Goal: Transaction & Acquisition: Book appointment/travel/reservation

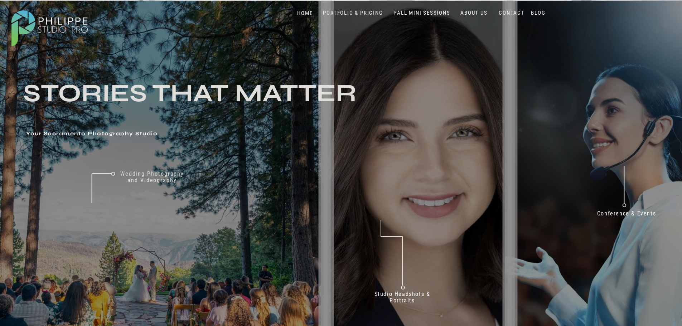
click at [368, 13] on nav "PORTFOLIO & PRICING" at bounding box center [353, 13] width 66 height 7
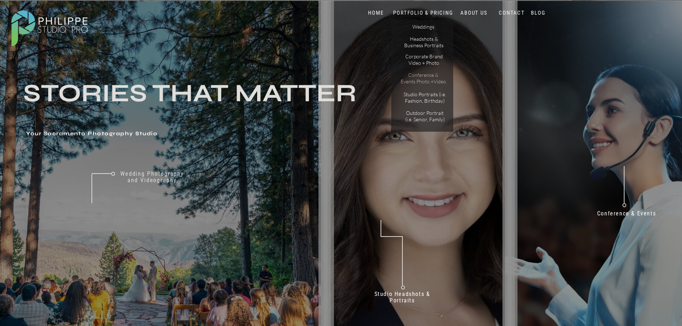
click at [417, 79] on p "Conference & Events Photo +Video" at bounding box center [424, 78] width 46 height 13
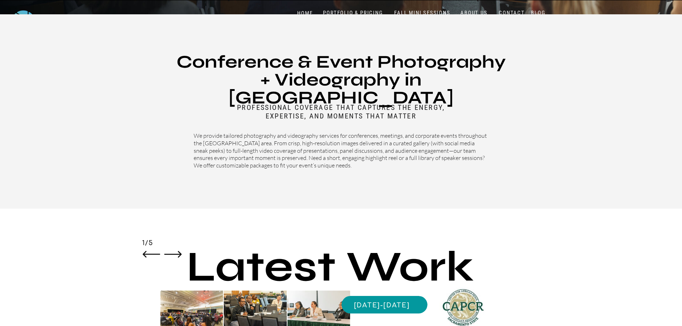
scroll to position [179, 0]
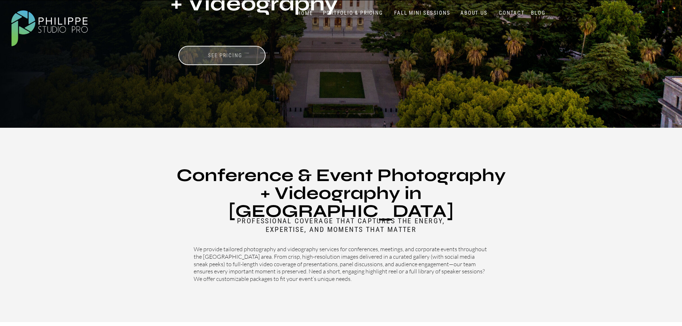
click at [232, 57] on h3 "See pricing" at bounding box center [225, 55] width 72 height 7
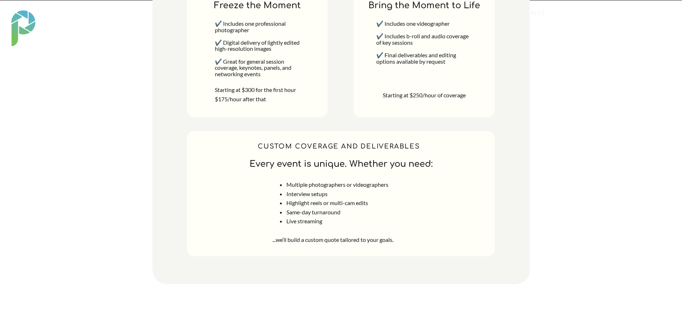
scroll to position [3485, 0]
